Goal: Check status: Check status

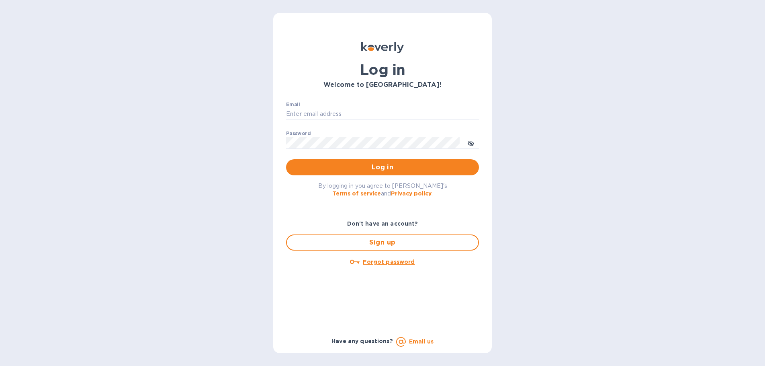
drag, startPoint x: 657, startPoint y: 49, endPoint x: 709, endPoint y: 41, distance: 52.0
click at [704, 53] on div "Log in Welcome to [GEOGRAPHIC_DATA]! Email ​ Password ​ Log in By logging in yo…" at bounding box center [382, 183] width 765 height 366
click at [361, 113] on input "Email" at bounding box center [382, 114] width 193 height 12
type input "[EMAIL_ADDRESS][DOMAIN_NAME]"
click at [286, 159] on button "Log in" at bounding box center [382, 167] width 193 height 16
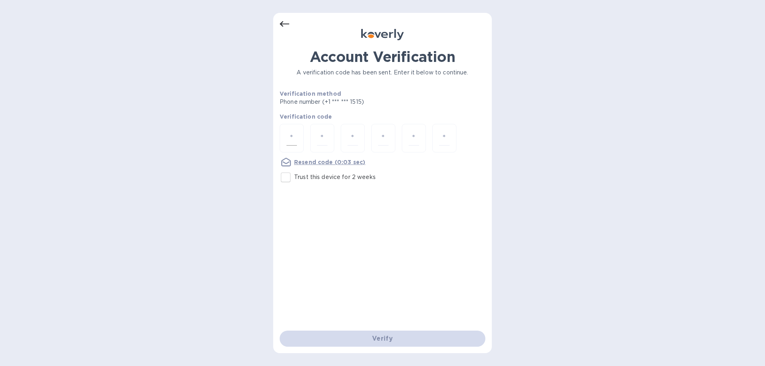
click at [291, 136] on input "number" at bounding box center [291, 138] width 10 height 15
type input "1"
type input "8"
type input "5"
type input "7"
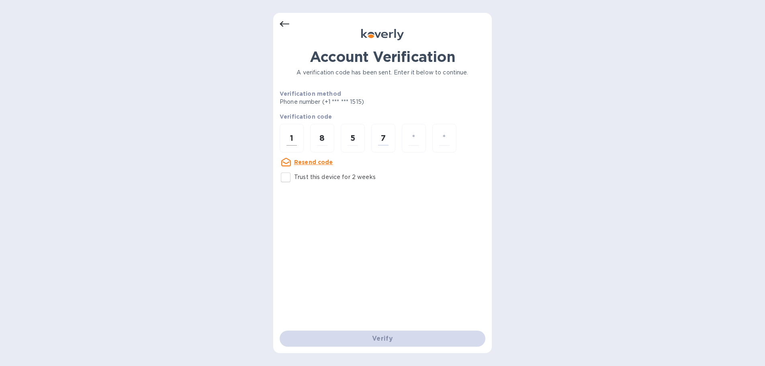
type input "3"
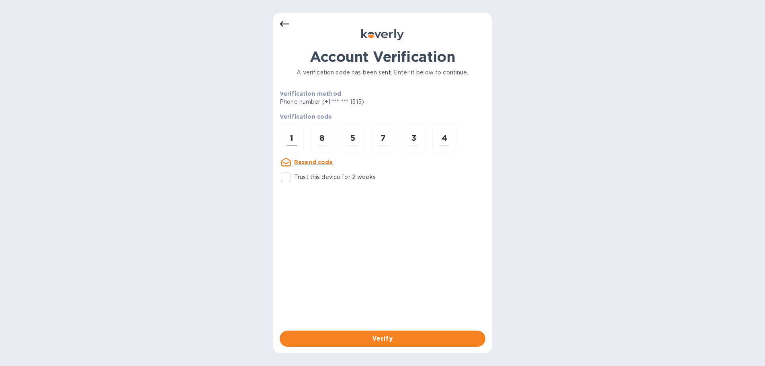
type input "4"
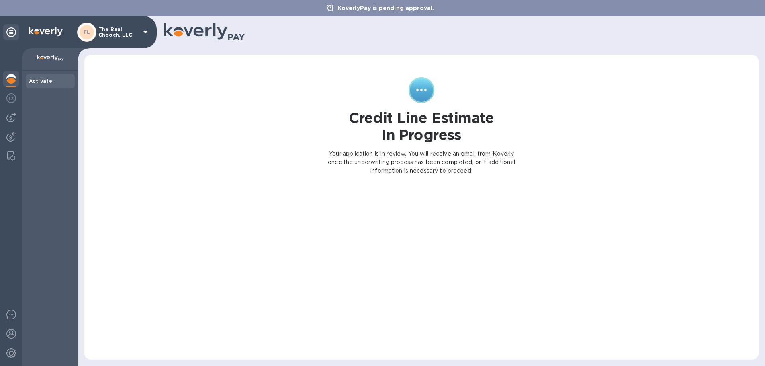
click at [288, 157] on div "Credit Line Estimate In Progress Your application is in review. You will receiv…" at bounding box center [421, 207] width 658 height 288
click at [109, 80] on div "Credit Line Estimate In Progress Your application is in review. You will receiv…" at bounding box center [421, 207] width 658 height 288
click at [147, 183] on div "Credit Line Estimate In Progress Your application is in review. You will receiv…" at bounding box center [421, 207] width 658 height 288
click at [143, 31] on icon at bounding box center [146, 32] width 10 height 10
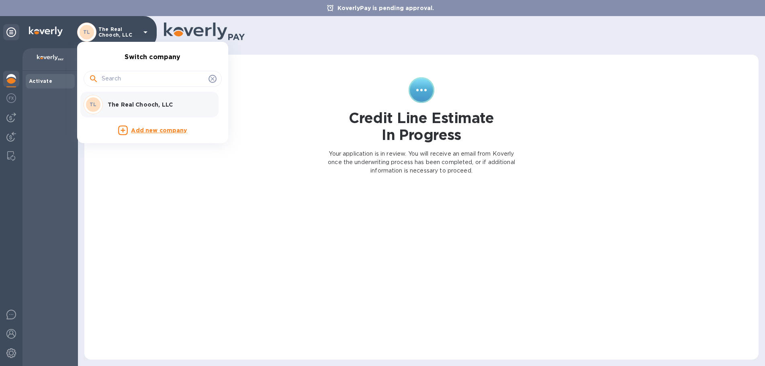
click at [220, 303] on div at bounding box center [382, 183] width 765 height 366
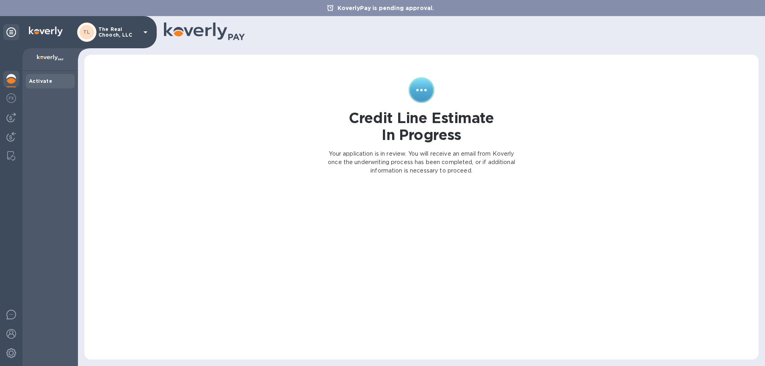
click at [258, 233] on div "Credit Line Estimate In Progress Your application is in review. You will receiv…" at bounding box center [421, 207] width 658 height 288
